Goal: Information Seeking & Learning: Learn about a topic

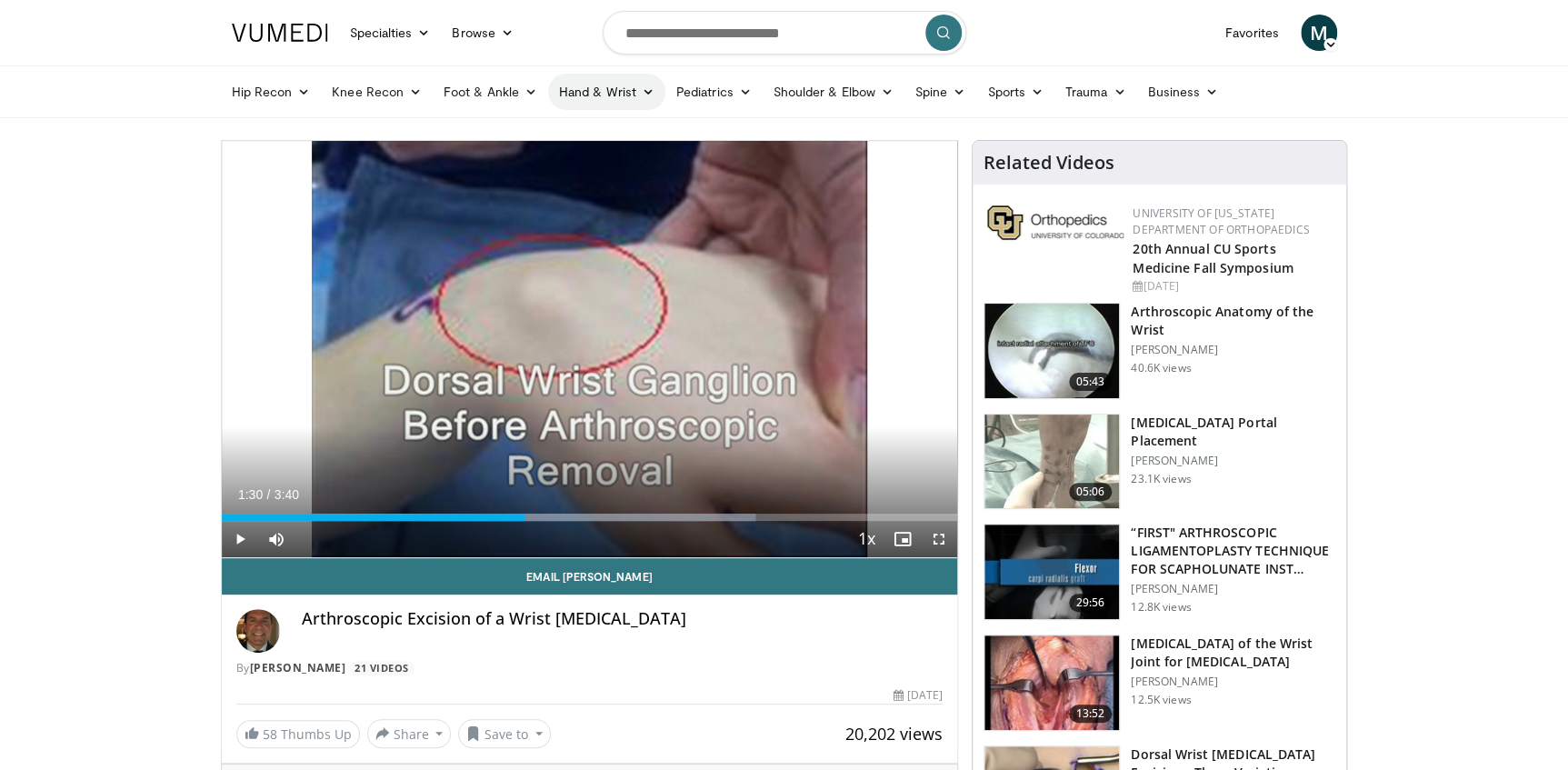
click at [598, 91] on link "Hand & Wrist" at bounding box center [606, 92] width 117 height 36
click at [585, 158] on link "Wrist" at bounding box center [657, 163] width 216 height 29
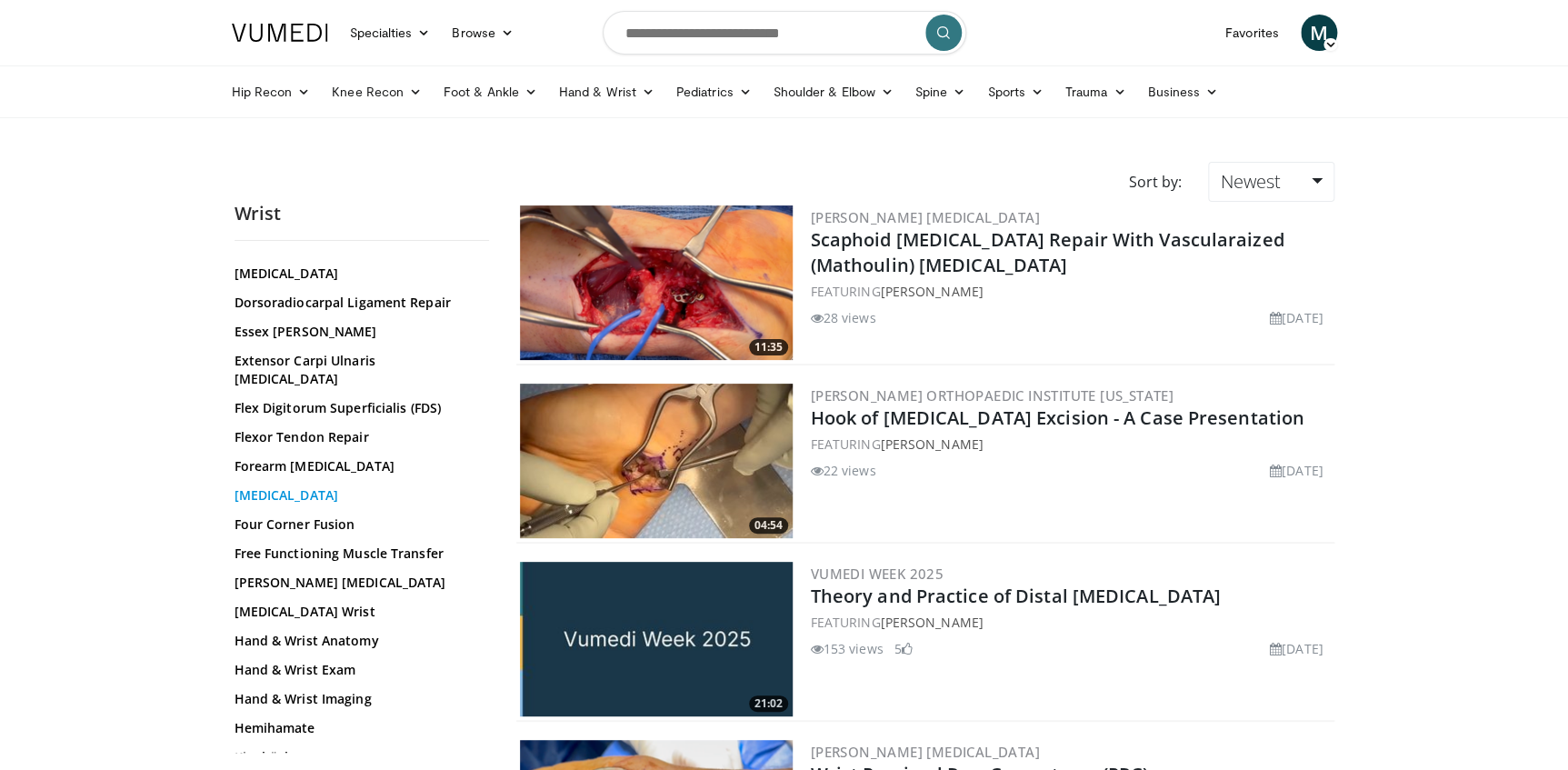
scroll to position [179, 0]
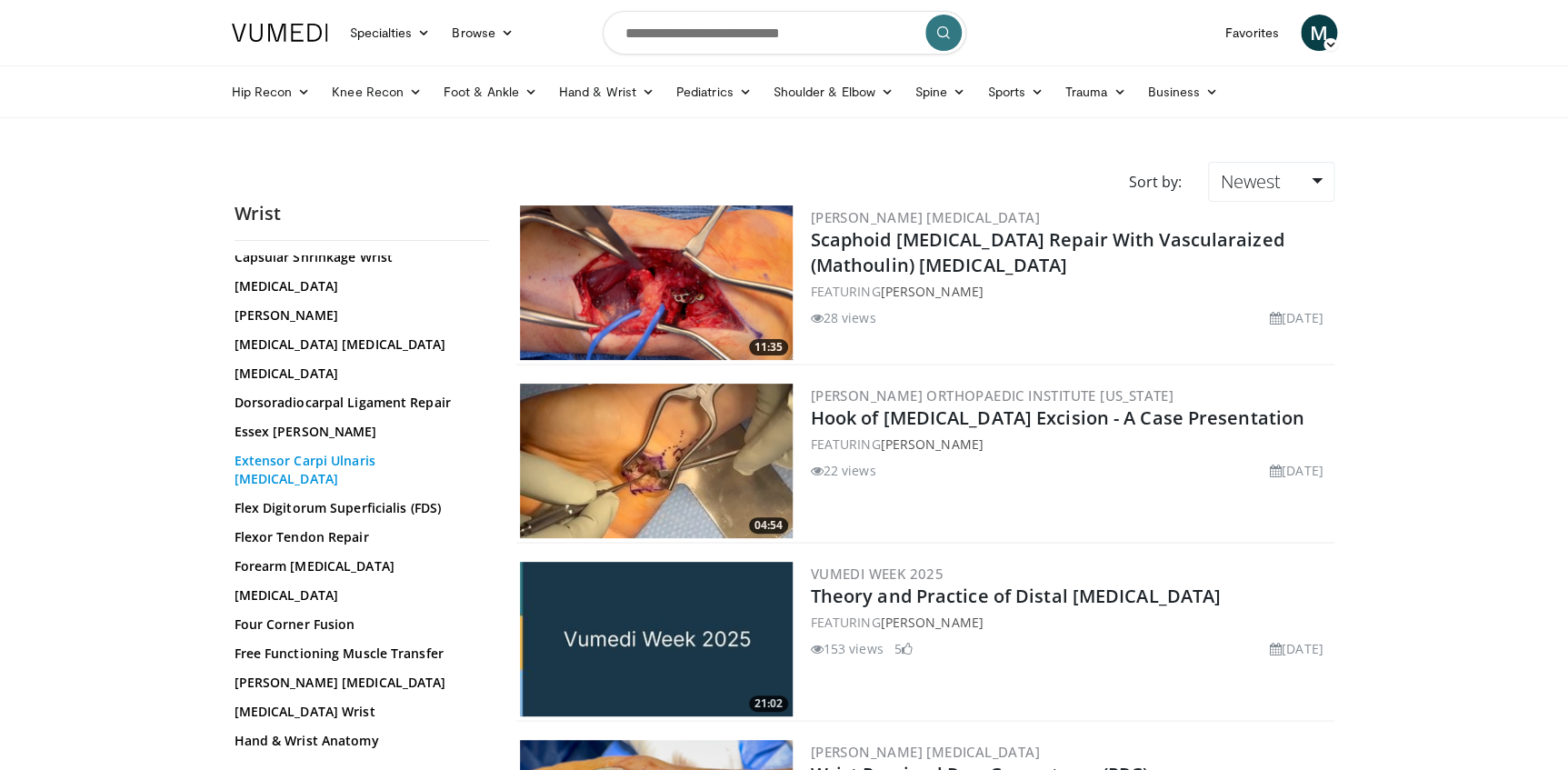
click at [350, 459] on link "Extensor Carpi Ulnaris Tendonitis" at bounding box center [357, 470] width 245 height 36
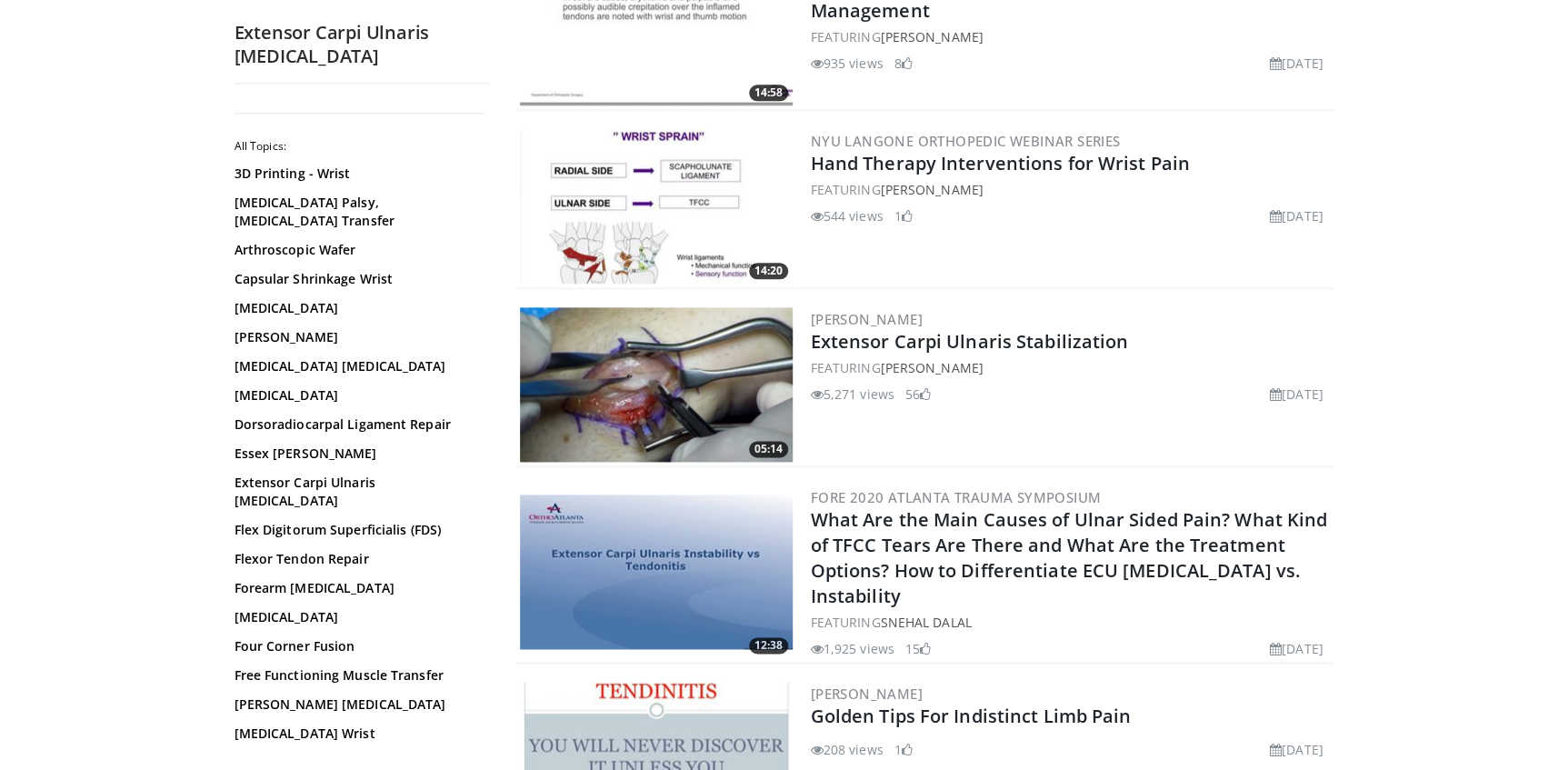
scroll to position [1074, 0]
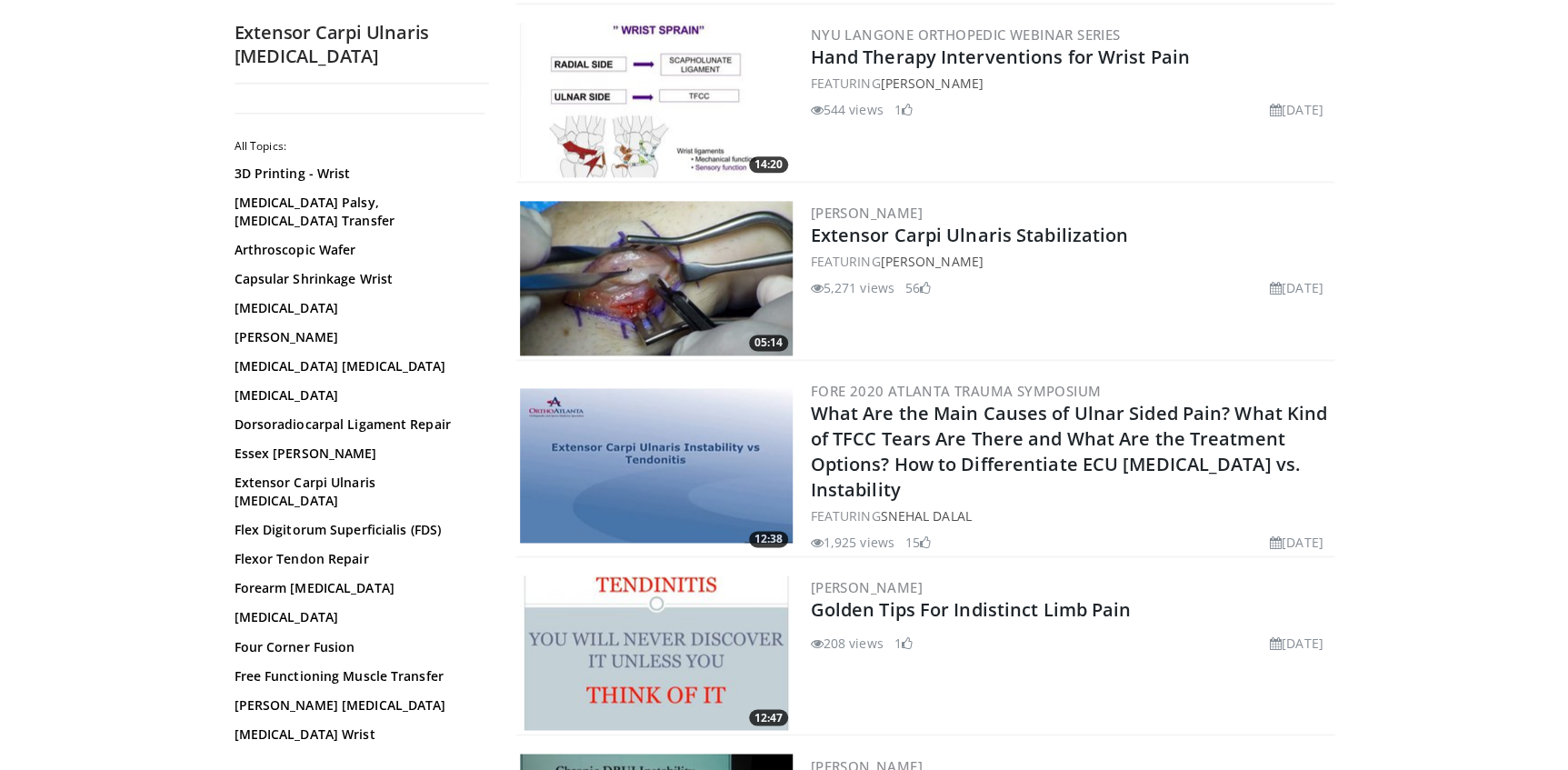
click at [667, 278] on img at bounding box center [656, 278] width 273 height 155
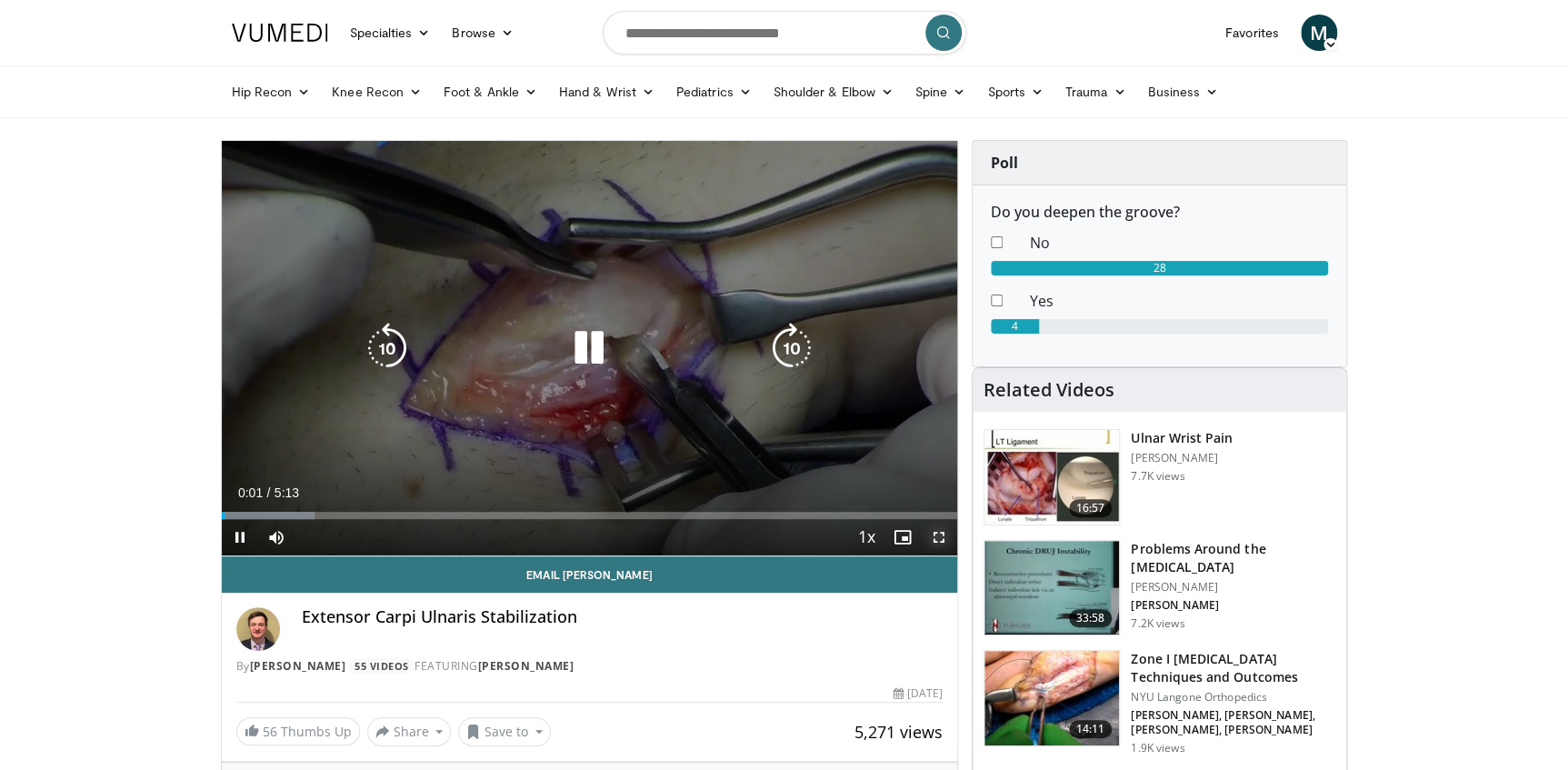
drag, startPoint x: 938, startPoint y: 537, endPoint x: 942, endPoint y: 624, distance: 86.4
click at [938, 537] on span "Video Player" at bounding box center [939, 537] width 36 height 36
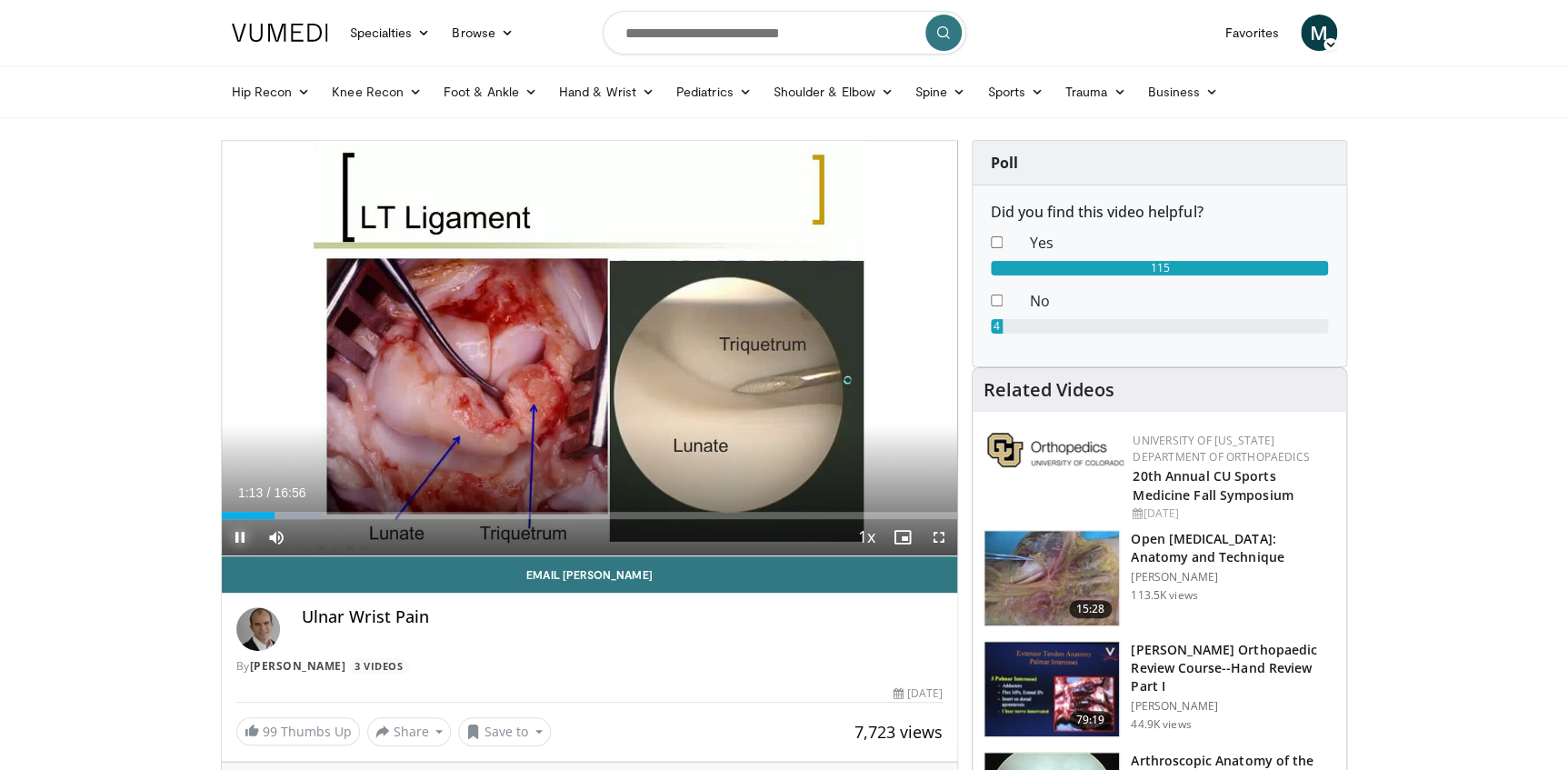
click at [241, 536] on span "Video Player" at bounding box center [240, 537] width 36 height 36
